Goal: Information Seeking & Learning: Learn about a topic

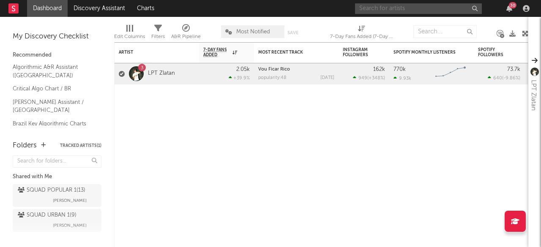
drag, startPoint x: 450, startPoint y: 8, endPoint x: 434, endPoint y: 11, distance: 16.3
click at [450, 8] on input "text" at bounding box center [418, 8] width 127 height 11
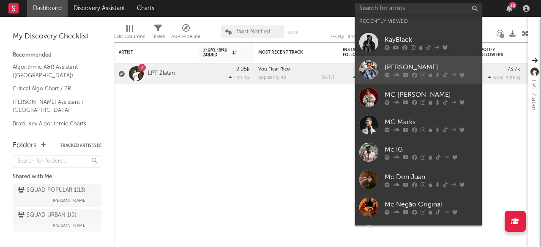
click at [405, 68] on div "[PERSON_NAME]" at bounding box center [430, 67] width 93 height 10
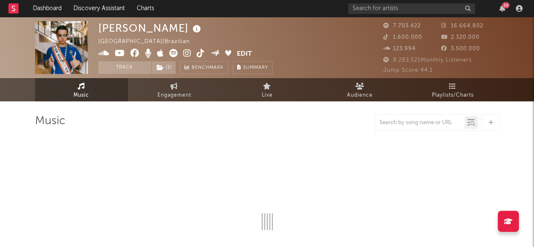
select select "6m"
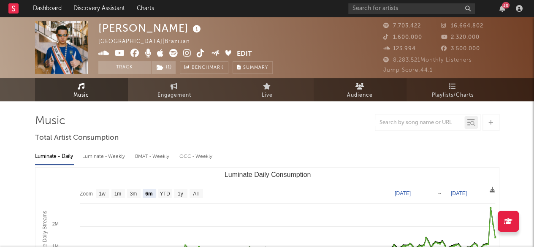
drag, startPoint x: 444, startPoint y: 93, endPoint x: 352, endPoint y: 101, distance: 92.5
click at [444, 93] on span "Playlists/Charts" at bounding box center [453, 95] width 42 height 10
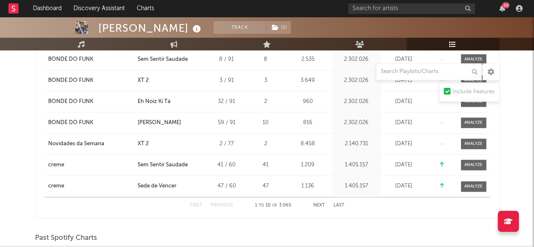
scroll to position [260, 0]
